Goal: Task Accomplishment & Management: Manage account settings

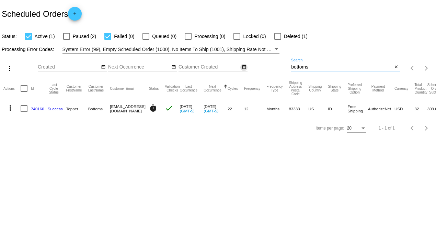
drag, startPoint x: 314, startPoint y: 66, endPoint x: 243, endPoint y: 66, distance: 71.1
click at [243, 66] on div "more_vert Aug Jan Feb Mar [DATE]" at bounding box center [218, 66] width 436 height 24
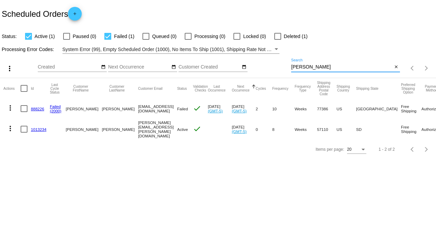
type input "[PERSON_NAME]"
click at [33, 109] on link "888226" at bounding box center [37, 109] width 13 height 4
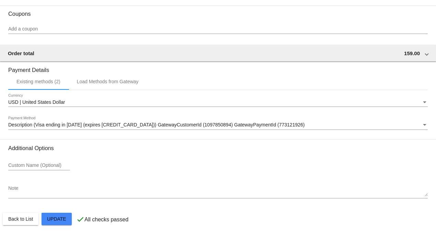
scroll to position [735, 0]
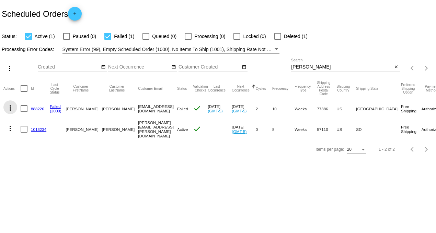
click at [11, 108] on mat-icon "more_vert" at bounding box center [10, 108] width 8 height 8
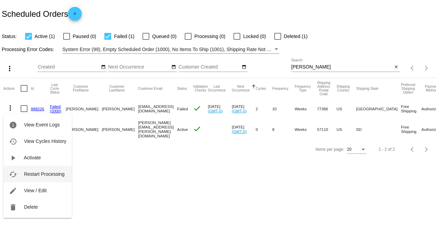
click at [48, 176] on span "Restart Processing" at bounding box center [44, 174] width 41 height 5
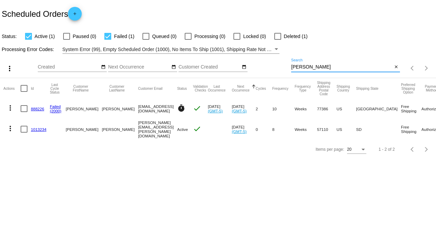
drag, startPoint x: 320, startPoint y: 66, endPoint x: 222, endPoint y: 65, distance: 97.9
click at [222, 65] on div "more_vert Aug Jan Feb Mar [DATE]" at bounding box center [218, 66] width 436 height 24
type input "[DEMOGRAPHIC_DATA]"
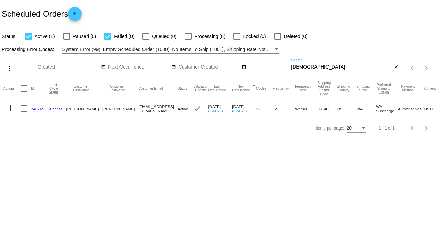
click at [9, 107] on mat-icon "more_vert" at bounding box center [10, 108] width 8 height 8
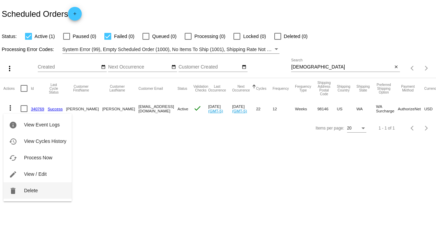
click at [26, 191] on span "Delete" at bounding box center [31, 190] width 14 height 5
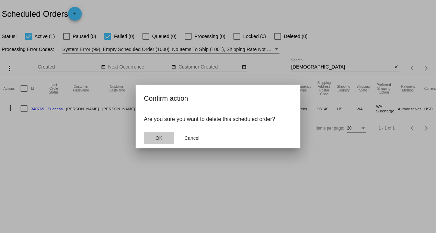
drag, startPoint x: 162, startPoint y: 134, endPoint x: 173, endPoint y: 147, distance: 16.5
click at [162, 134] on button "OK" at bounding box center [159, 138] width 30 height 12
